Goal: Information Seeking & Learning: Learn about a topic

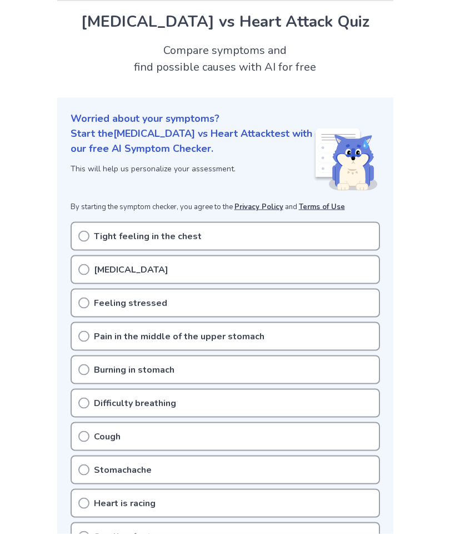
scroll to position [47, 0]
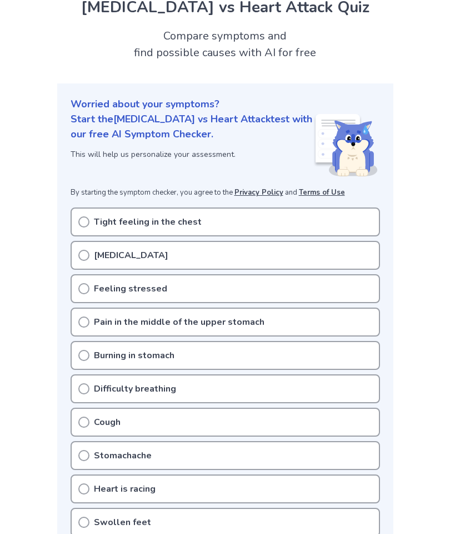
click at [86, 228] on div "Tight feeling in the chest" at bounding box center [226, 221] width 310 height 29
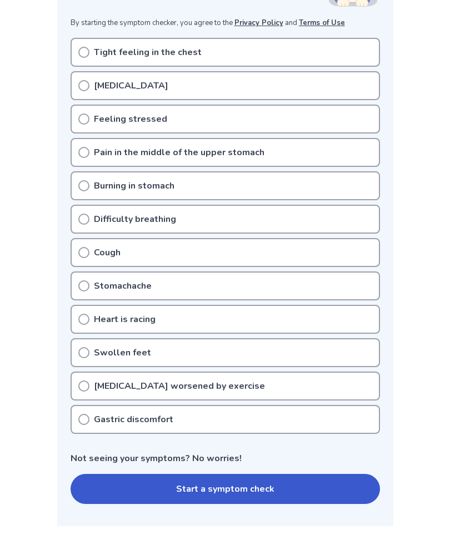
scroll to position [216, 0]
click at [87, 417] on icon at bounding box center [83, 419] width 11 height 11
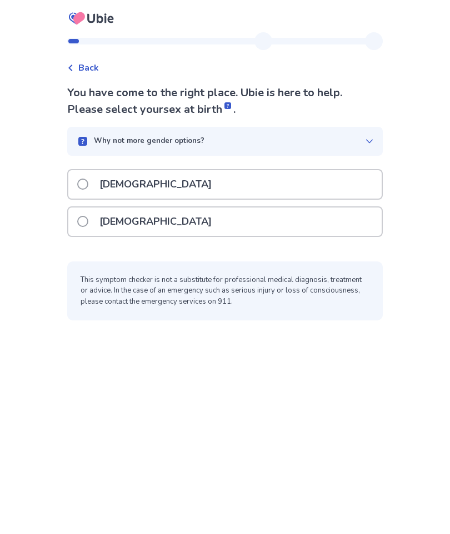
click at [88, 222] on span at bounding box center [82, 221] width 11 height 11
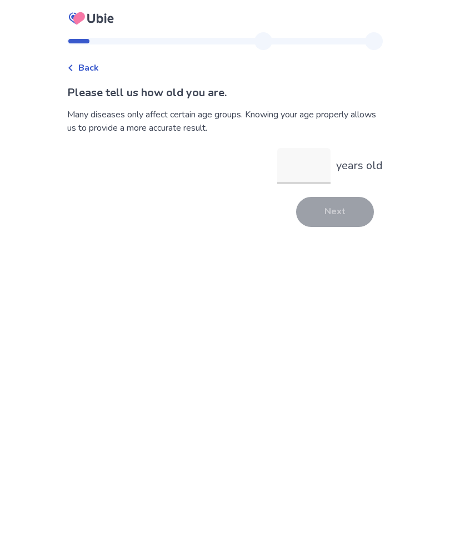
click at [305, 164] on input "years old" at bounding box center [303, 166] width 53 height 36
type input "**"
click at [338, 215] on button "Next" at bounding box center [335, 212] width 78 height 30
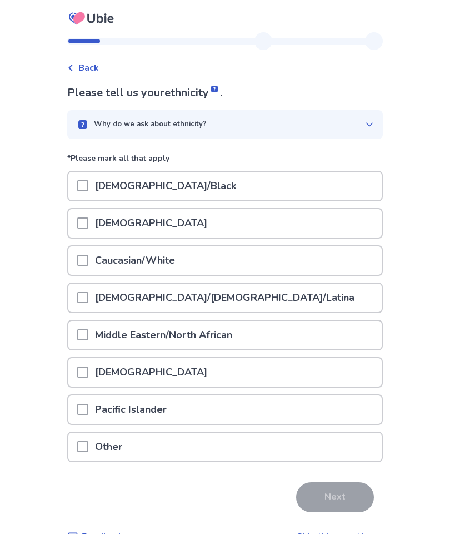
click at [85, 266] on div at bounding box center [82, 260] width 11 height 28
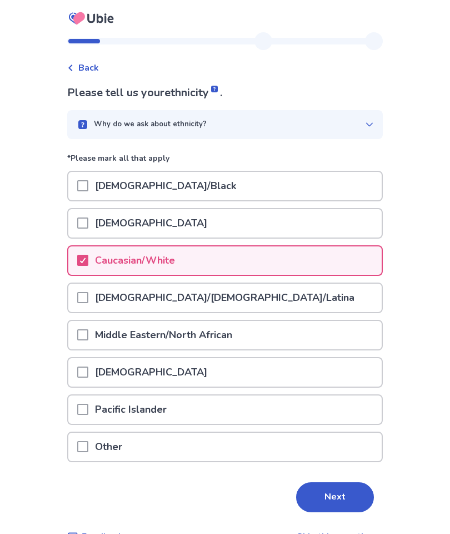
click at [330, 504] on button "Next" at bounding box center [335, 497] width 78 height 30
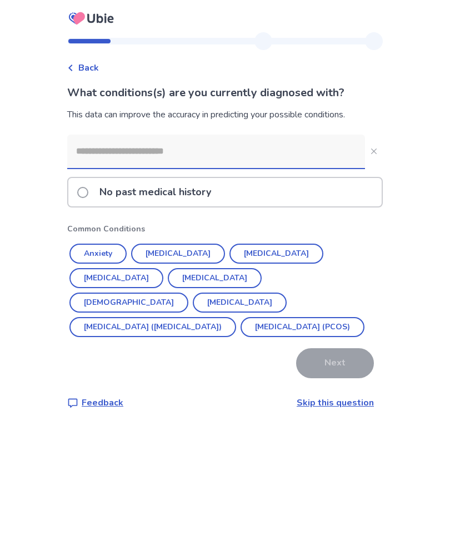
click at [182, 253] on button "[MEDICAL_DATA]" at bounding box center [178, 253] width 94 height 20
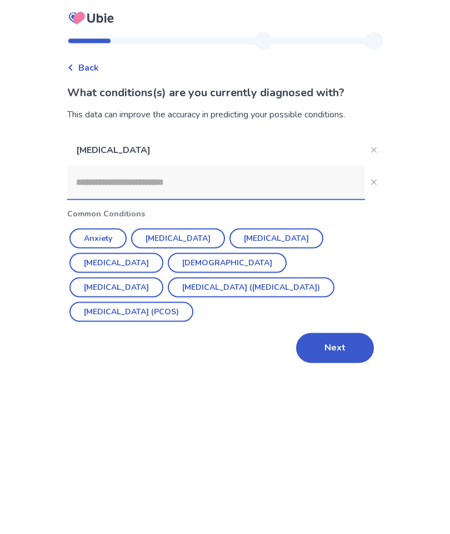
click at [334, 333] on button "Next" at bounding box center [335, 348] width 78 height 30
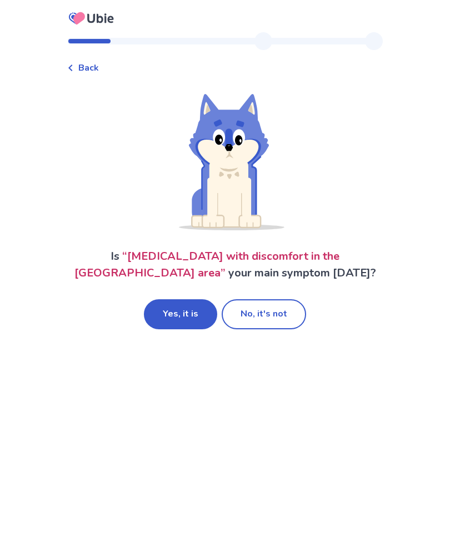
click at [180, 311] on button "Yes, it is" at bounding box center [180, 314] width 73 height 30
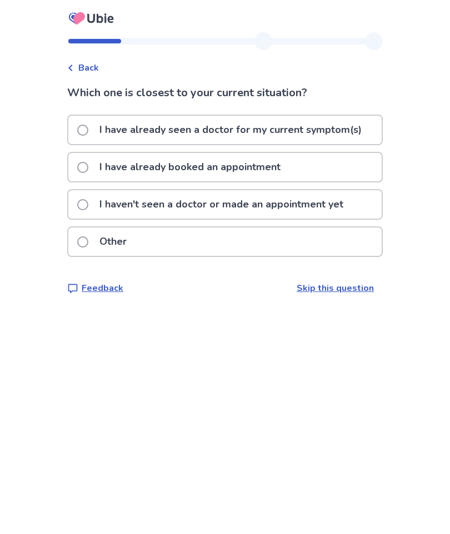
click at [88, 206] on span at bounding box center [82, 204] width 11 height 11
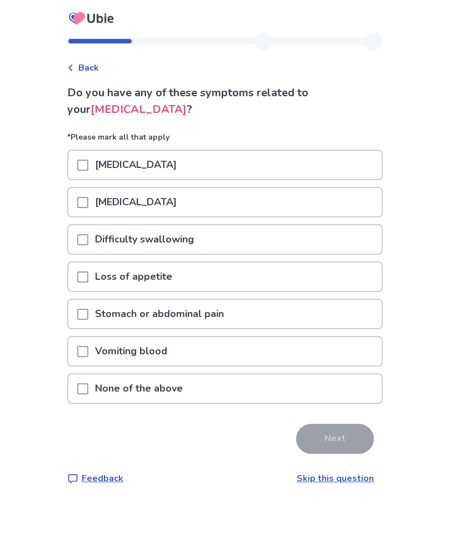
click at [88, 383] on span at bounding box center [82, 388] width 11 height 11
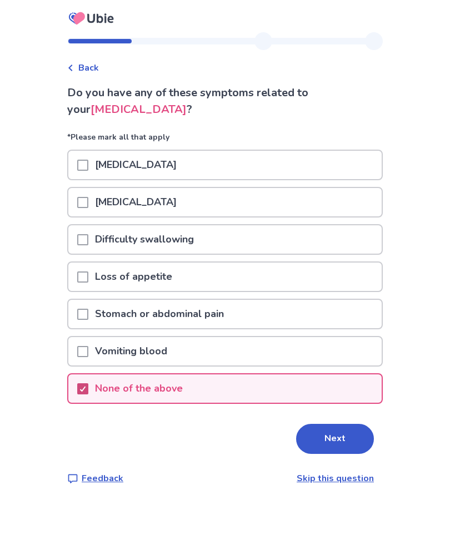
click at [320, 453] on button "Next" at bounding box center [335, 439] width 78 height 30
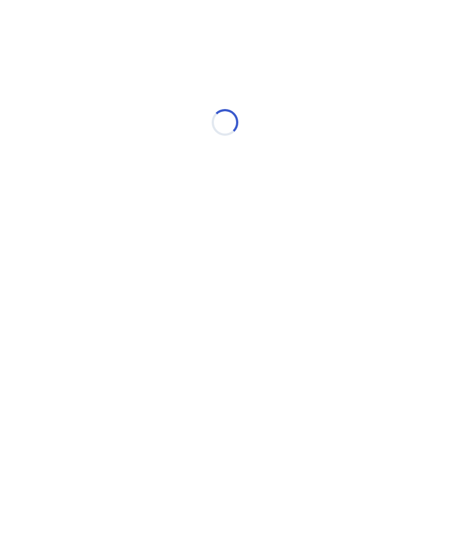
select select "*"
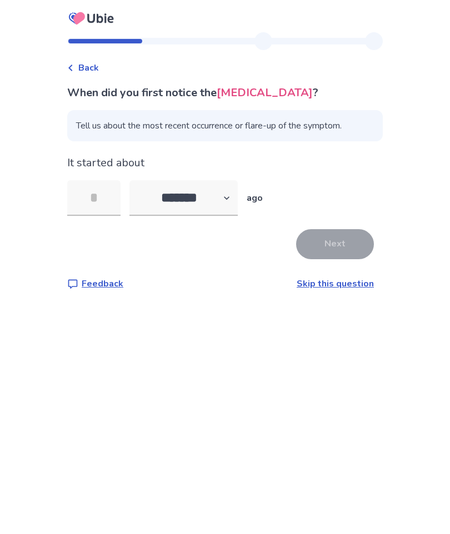
click at [99, 201] on input "tel" at bounding box center [93, 198] width 53 height 36
click at [340, 285] on link "Skip this question" at bounding box center [335, 283] width 77 height 12
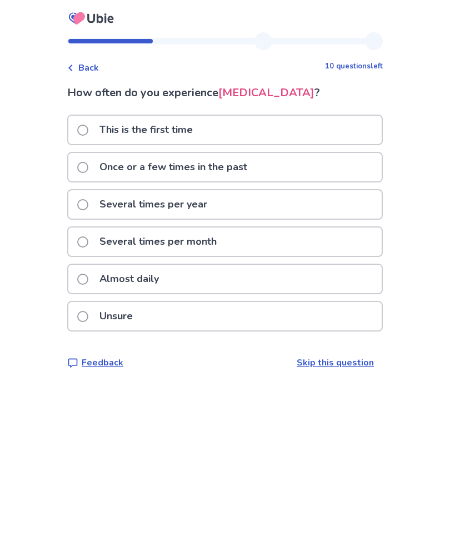
click at [88, 313] on span at bounding box center [82, 316] width 11 height 11
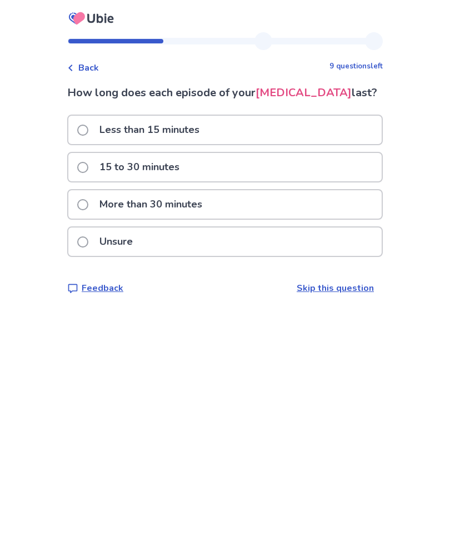
click at [96, 160] on label "15 to 30 minutes" at bounding box center [131, 167] width 109 height 28
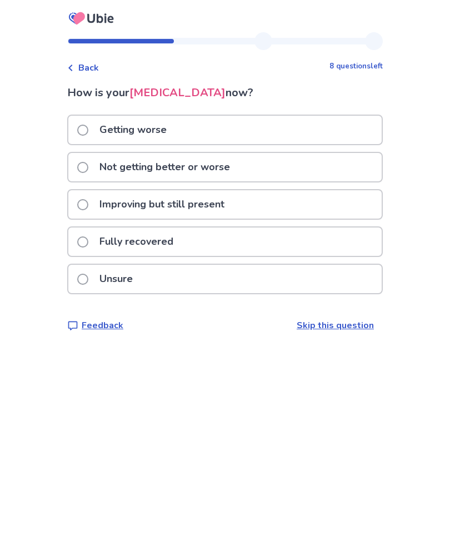
click at [88, 207] on span at bounding box center [82, 204] width 11 height 11
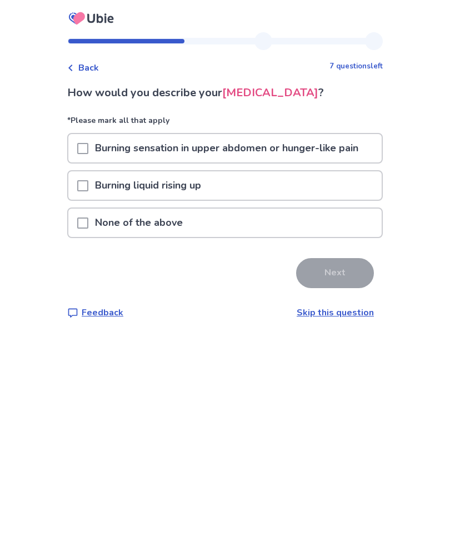
click at [318, 313] on link "Skip this question" at bounding box center [335, 312] width 77 height 12
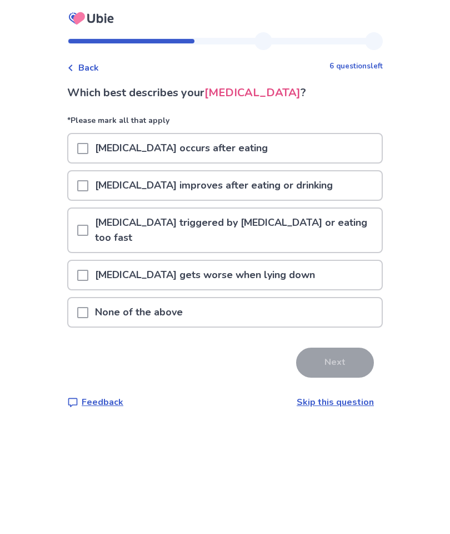
click at [88, 144] on span at bounding box center [82, 148] width 11 height 11
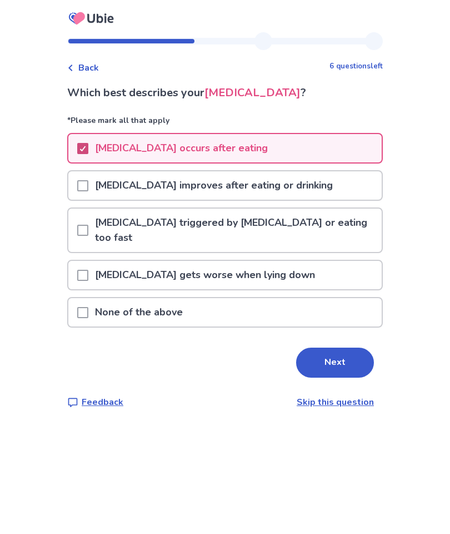
click at [327, 350] on button "Next" at bounding box center [335, 362] width 78 height 30
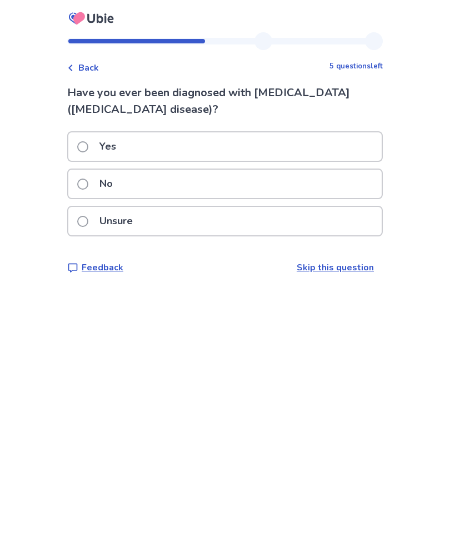
click at [100, 220] on p "Unsure" at bounding box center [116, 221] width 47 height 28
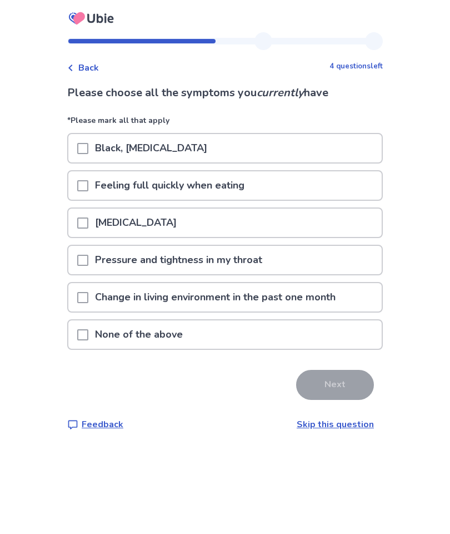
click at [88, 332] on span at bounding box center [82, 334] width 11 height 11
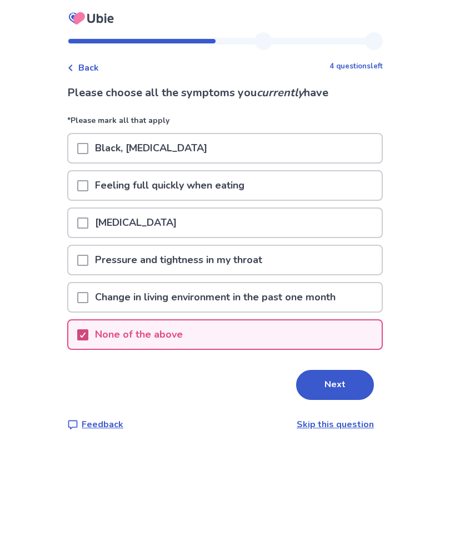
click at [323, 385] on button "Next" at bounding box center [335, 385] width 78 height 30
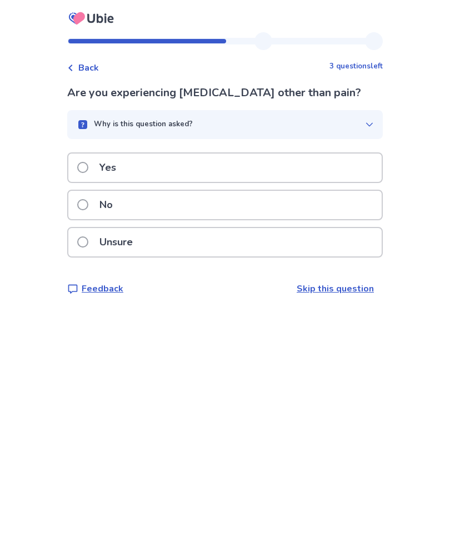
click at [97, 206] on label "No" at bounding box center [98, 205] width 42 height 28
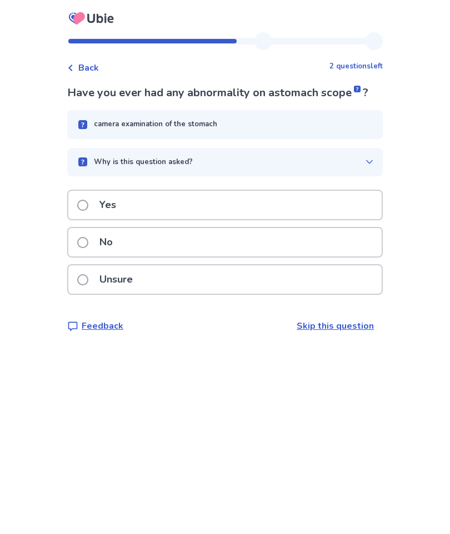
click at [88, 248] on span at bounding box center [82, 242] width 11 height 11
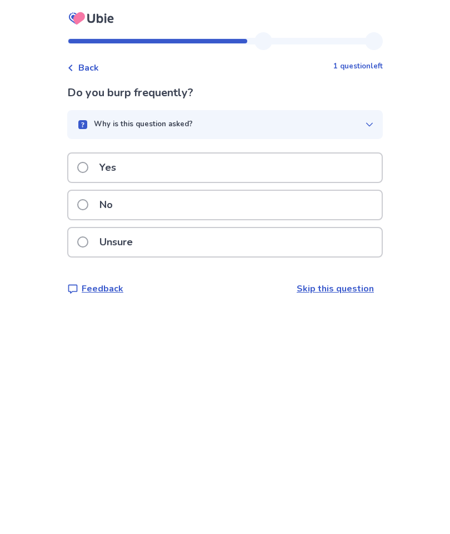
click at [100, 193] on p "No" at bounding box center [106, 205] width 27 height 28
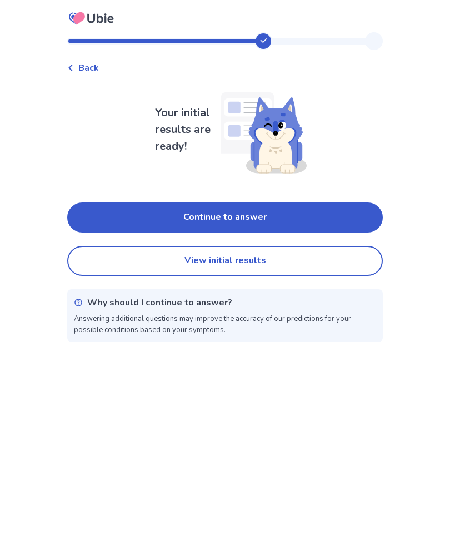
click at [266, 209] on button "Continue to answer" at bounding box center [225, 217] width 316 height 30
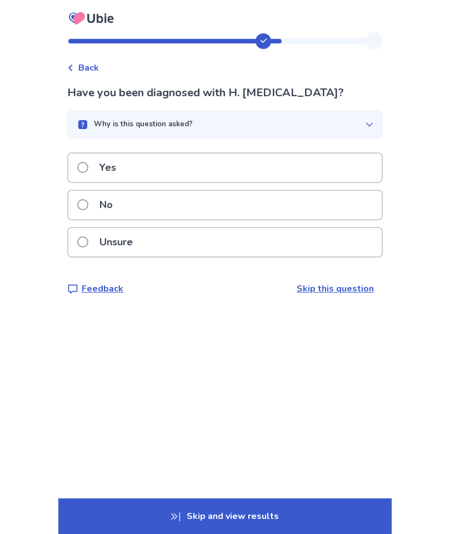
click at [88, 204] on span at bounding box center [82, 204] width 11 height 11
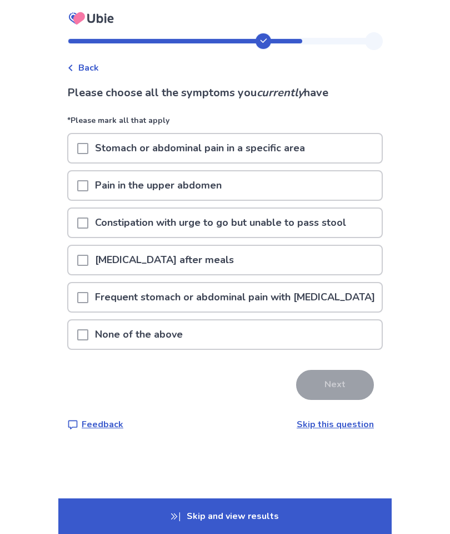
click at [86, 264] on span at bounding box center [82, 260] width 11 height 11
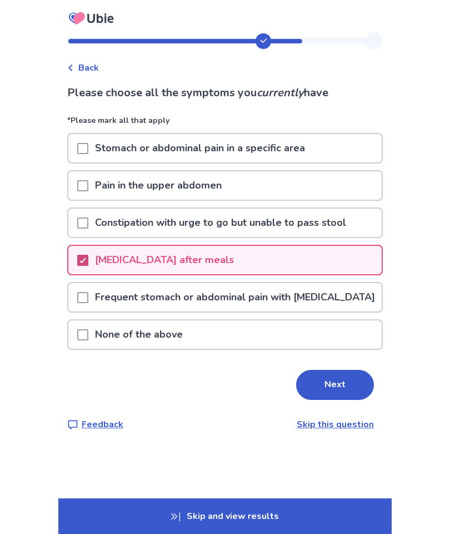
click at [329, 400] on button "Next" at bounding box center [335, 385] width 78 height 30
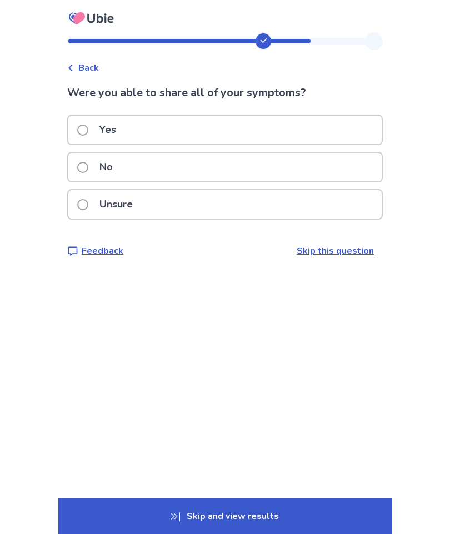
click at [330, 247] on link "Skip this question" at bounding box center [335, 251] width 77 height 12
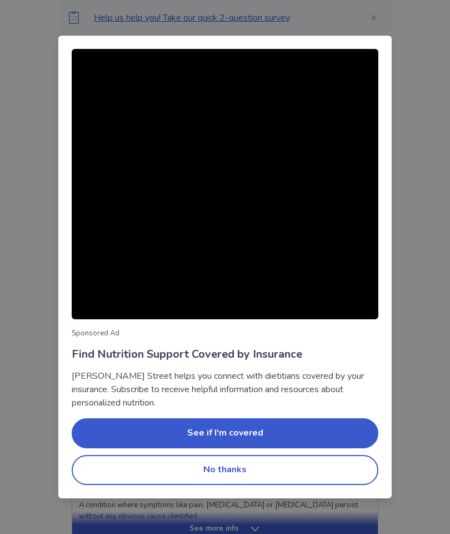
click at [217, 464] on button "No thanks" at bounding box center [225, 470] width 307 height 30
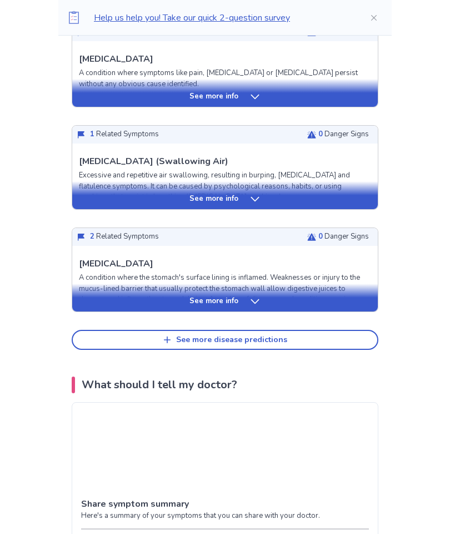
scroll to position [430, 0]
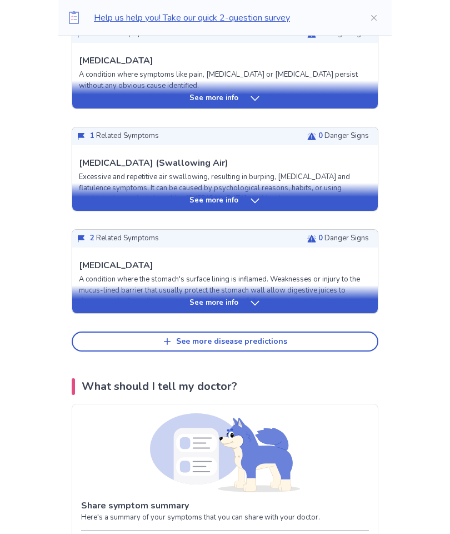
click at [253, 305] on icon at bounding box center [255, 302] width 11 height 11
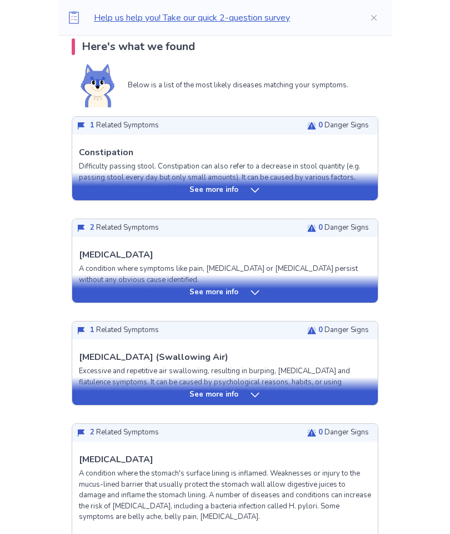
scroll to position [98, 0]
